Goal: Task Accomplishment & Management: Complete application form

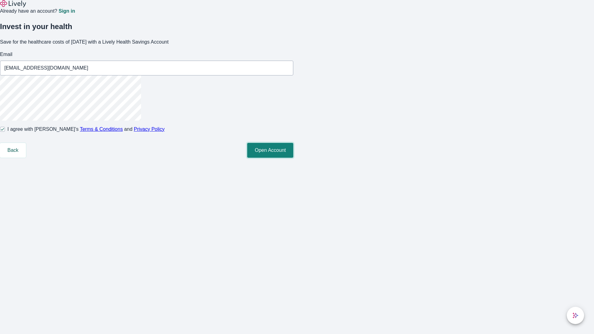
click at [293, 158] on button "Open Account" at bounding box center [270, 150] width 46 height 15
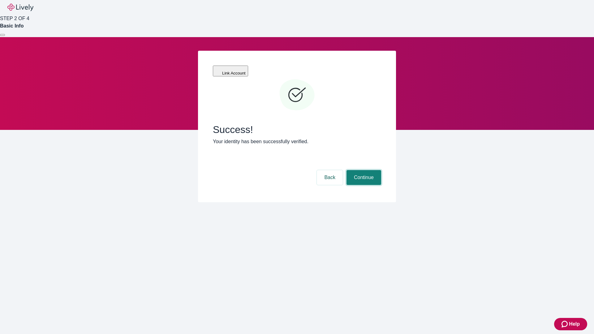
click at [363, 170] on button "Continue" at bounding box center [363, 177] width 35 height 15
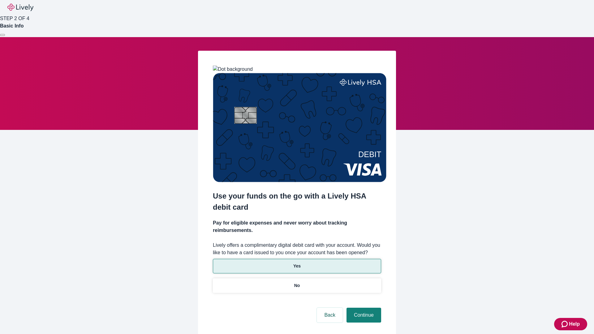
click at [297, 263] on p "Yes" at bounding box center [296, 266] width 7 height 6
click at [363, 308] on button "Continue" at bounding box center [363, 315] width 35 height 15
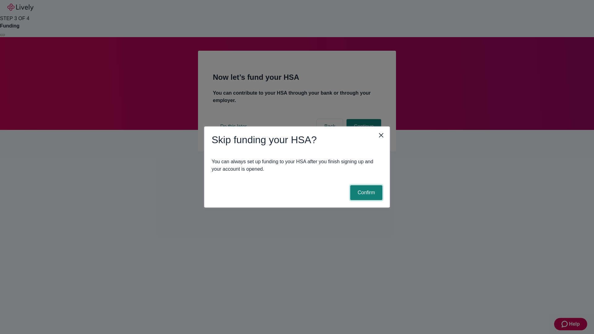
click at [365, 193] on button "Confirm" at bounding box center [366, 192] width 32 height 15
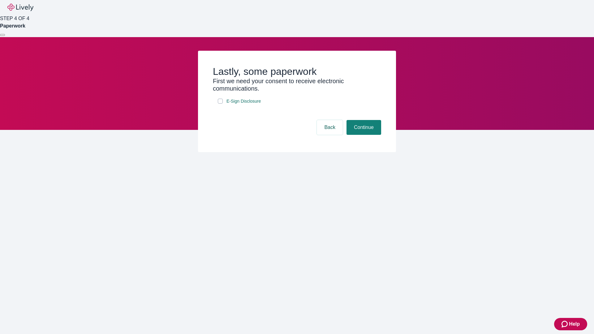
click at [220, 104] on input "E-Sign Disclosure" at bounding box center [220, 101] width 5 height 5
checkbox input "true"
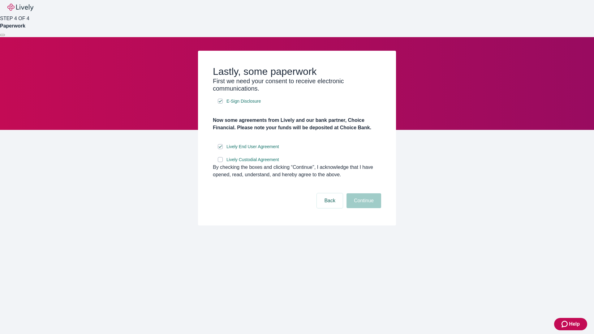
click at [220, 162] on input "Lively Custodial Agreement" at bounding box center [220, 159] width 5 height 5
checkbox input "true"
click at [363, 208] on button "Continue" at bounding box center [363, 200] width 35 height 15
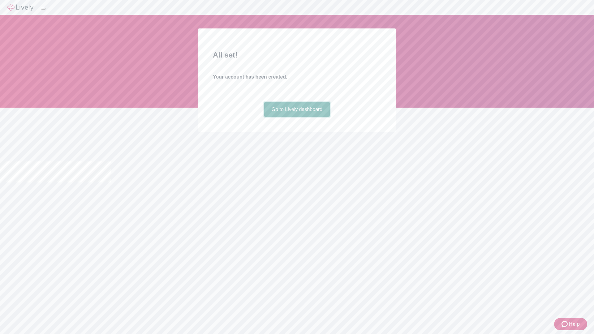
click at [297, 117] on link "Go to Lively dashboard" at bounding box center [297, 109] width 66 height 15
